Goal: Task Accomplishment & Management: Complete application form

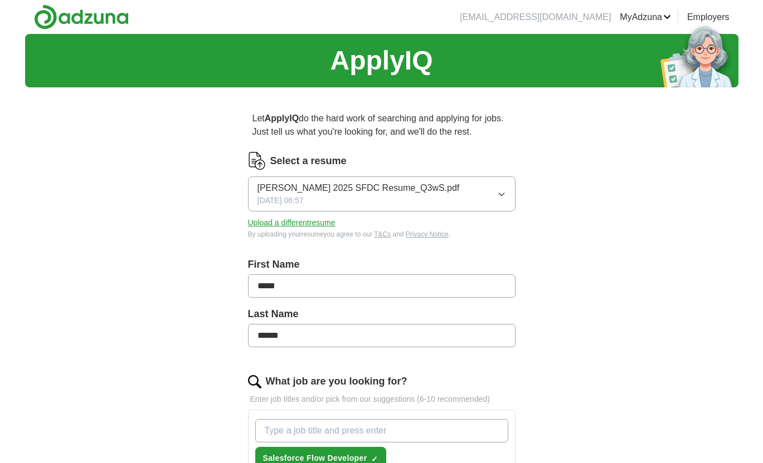
click at [306, 224] on button "Upload a different resume" at bounding box center [291, 223] width 87 height 12
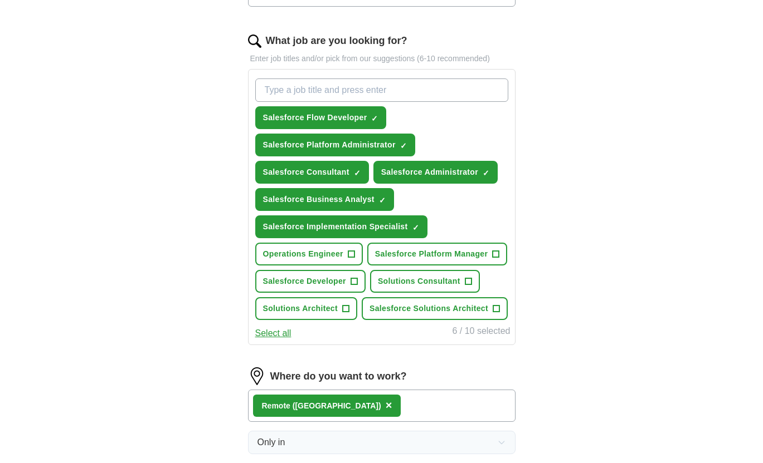
scroll to position [278, 0]
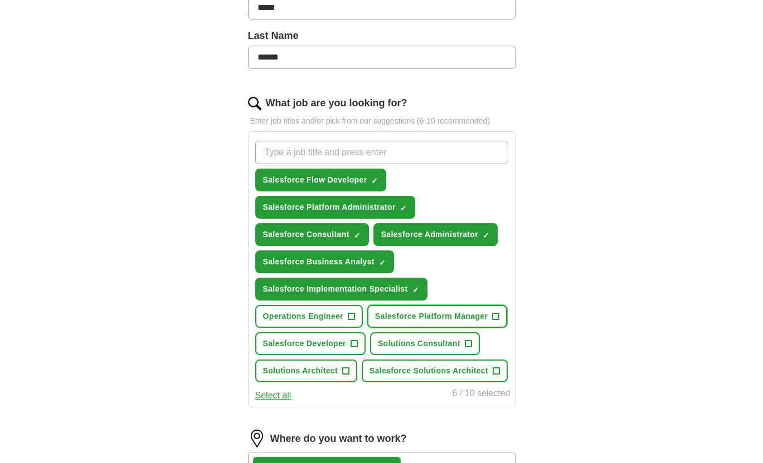
click at [491, 312] on button "Salesforce Platform Manager +" at bounding box center [437, 316] width 140 height 23
click at [473, 372] on span "Salesforce Solutions Architect" at bounding box center [428, 371] width 119 height 12
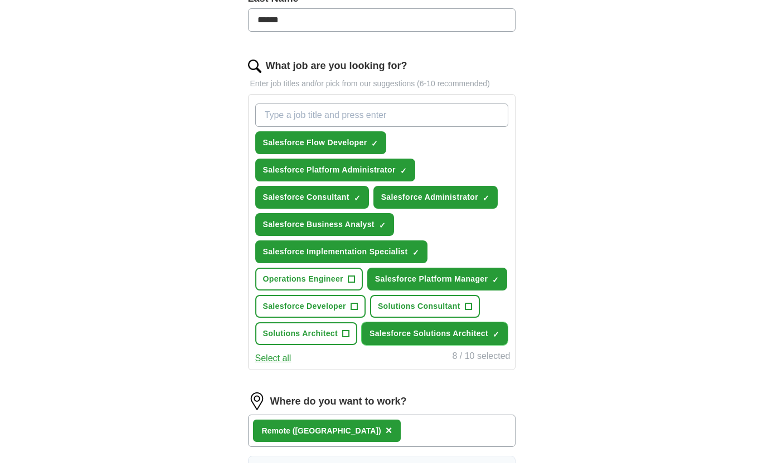
scroll to position [334, 0]
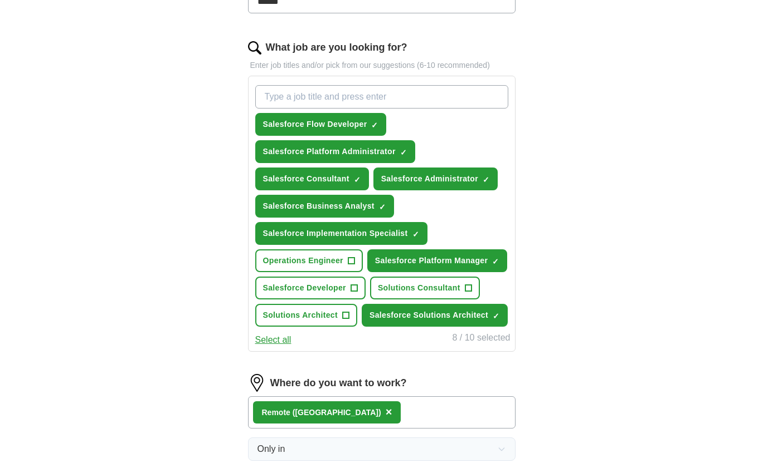
click at [296, 97] on input "What job are you looking for?" at bounding box center [381, 96] width 253 height 23
type input "Salesforce Support"
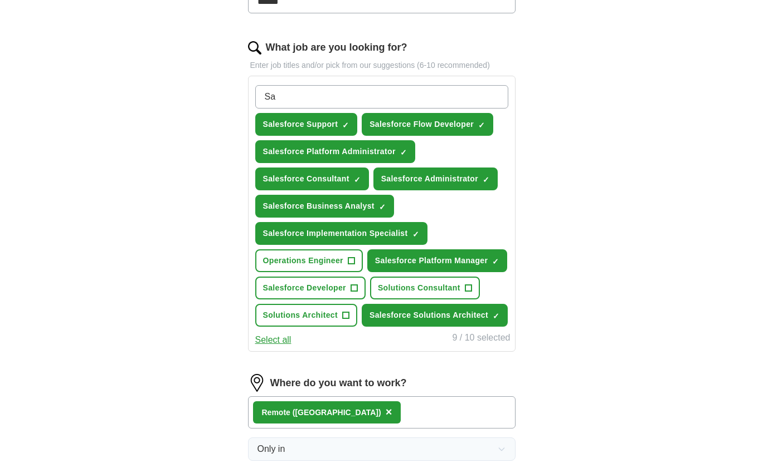
type input "S"
type input "Salesforce Marketing Administrator"
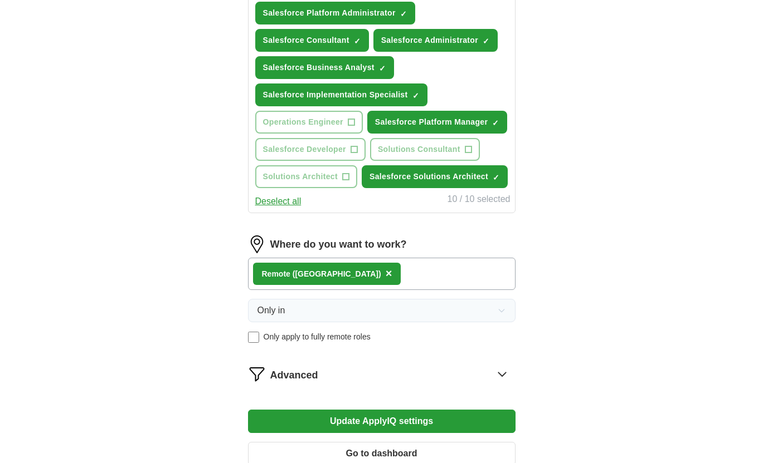
scroll to position [501, 0]
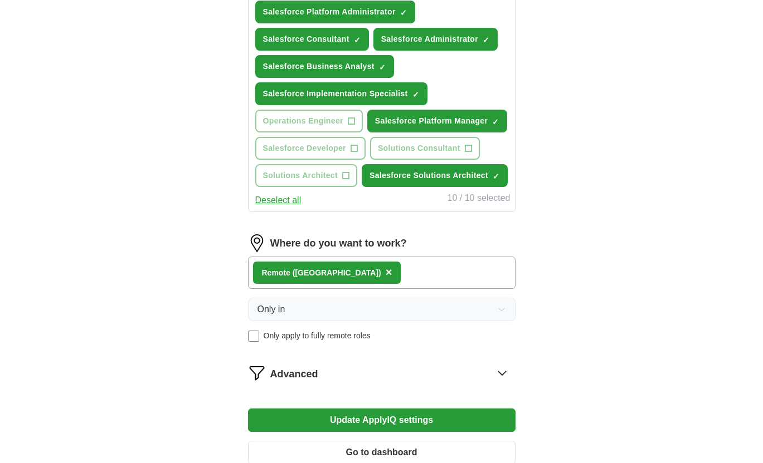
click at [358, 268] on div "Remote ([GEOGRAPHIC_DATA]) ×" at bounding box center [381, 273] width 267 height 32
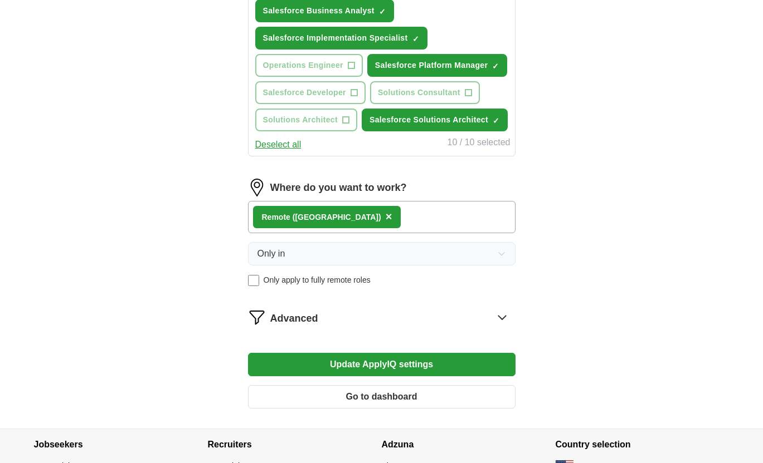
click at [312, 316] on span "Advanced" at bounding box center [294, 318] width 48 height 15
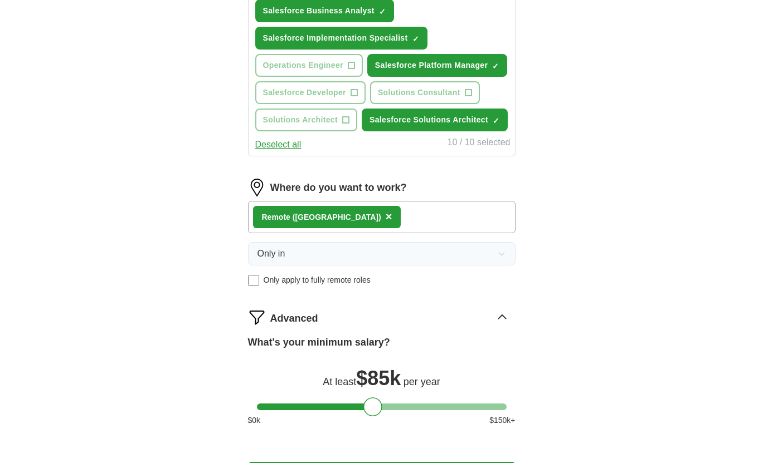
click at [188, 319] on div "ApplyIQ Let ApplyIQ do the hard work of searching and applying for jobs. Just t…" at bounding box center [381, 7] width 713 height 1061
click at [553, 315] on div "Let ApplyIQ do the hard work of searching and applying for jobs. Just tell us w…" at bounding box center [381, 38] width 356 height 999
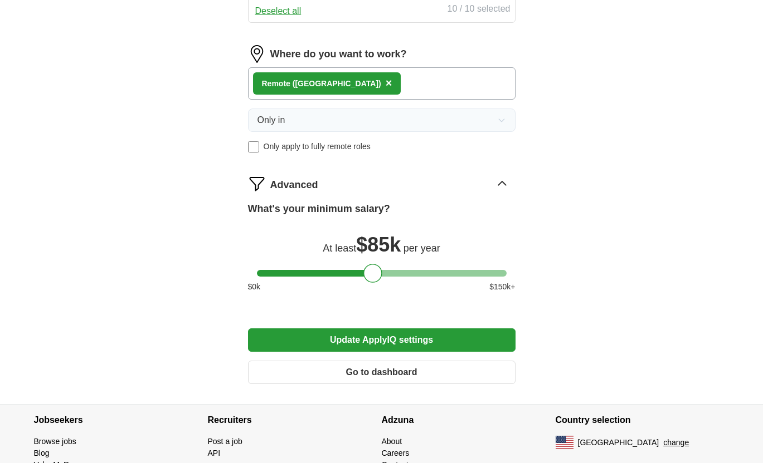
scroll to position [724, 0]
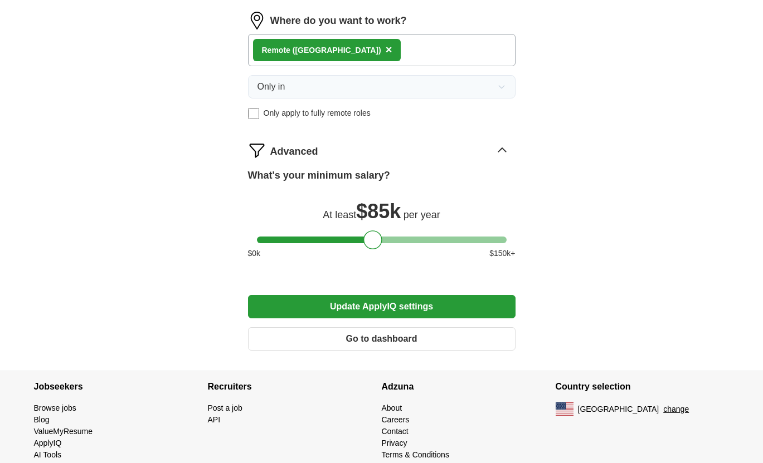
click at [380, 306] on button "Update ApplyIQ settings" at bounding box center [381, 306] width 267 height 23
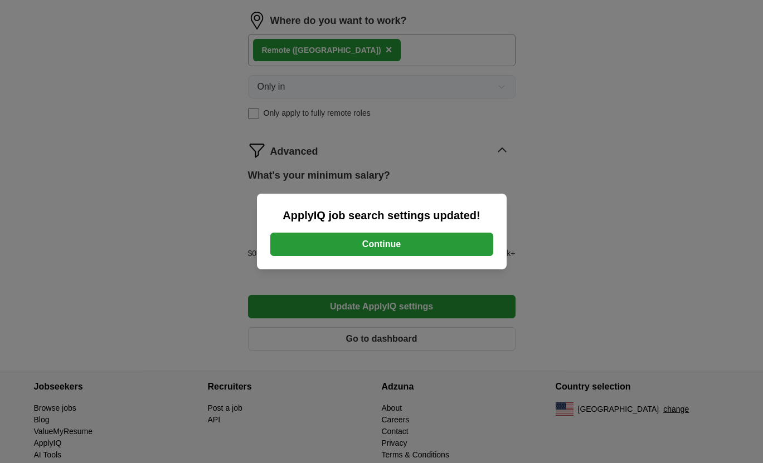
click at [334, 241] on button "Continue" at bounding box center [381, 244] width 223 height 23
